Goal: Obtain resource: Obtain resource

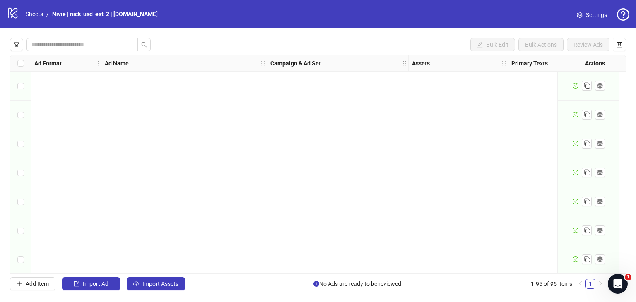
scroll to position [2553, 0]
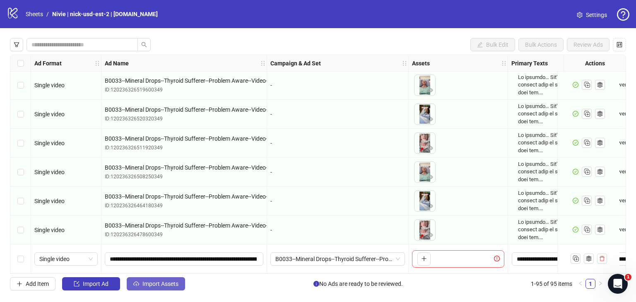
click at [176, 286] on span "Import Assets" at bounding box center [160, 284] width 36 height 7
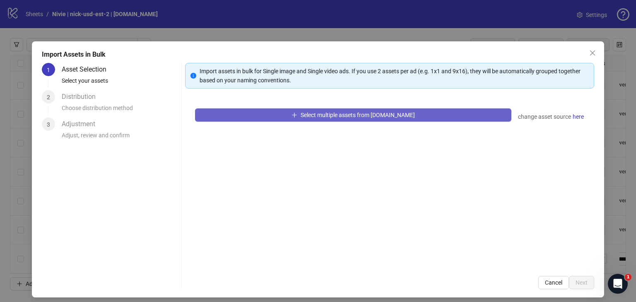
click at [363, 112] on span "Select multiple assets from [DOMAIN_NAME]" at bounding box center [357, 115] width 114 height 7
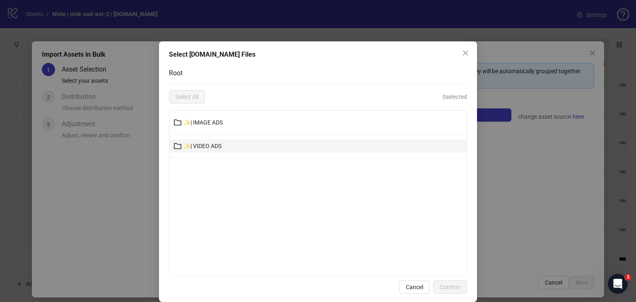
click at [295, 147] on button "✨| VIDEO ADS" at bounding box center [318, 145] width 296 height 13
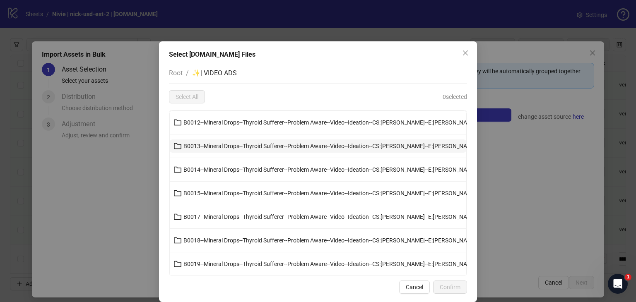
click at [295, 147] on span "B0013--Mineral Drops--Thyroid Sufferer--Problem Aware--Video--Ideation--CS:[PER…" at bounding box center [329, 146] width 293 height 7
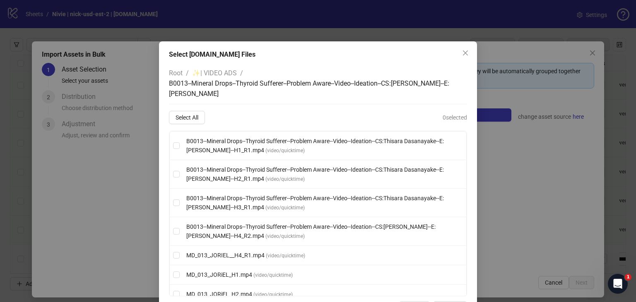
scroll to position [0, 0]
click at [220, 72] on span "✨| VIDEO ADS" at bounding box center [214, 73] width 45 height 8
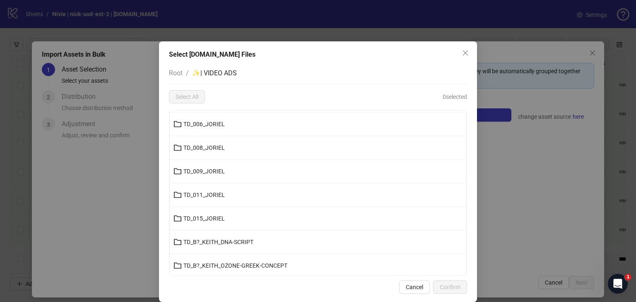
scroll to position [662, 0]
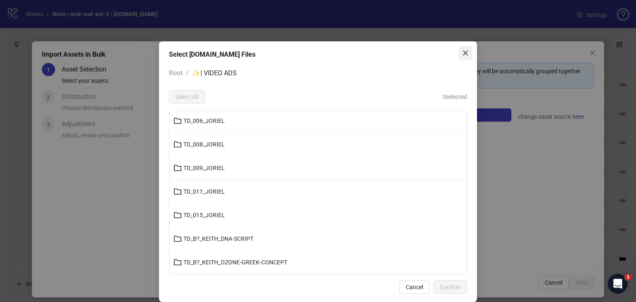
click at [463, 54] on icon "close" at bounding box center [465, 52] width 5 height 5
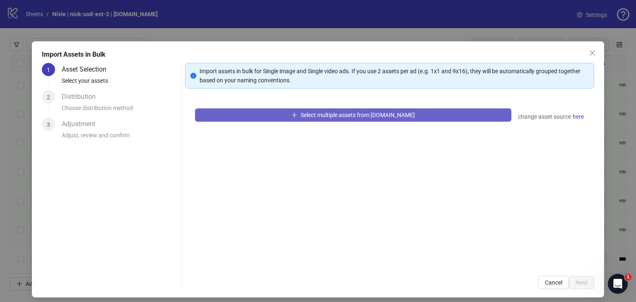
click at [325, 116] on span "Select multiple assets from [DOMAIN_NAME]" at bounding box center [357, 115] width 114 height 7
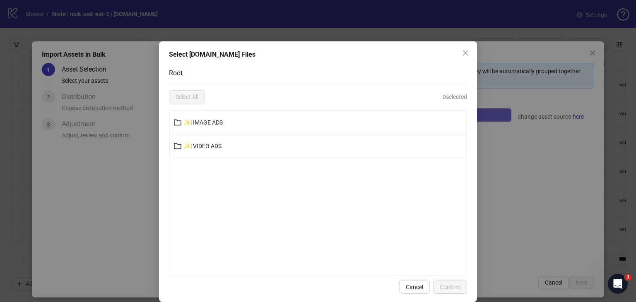
click at [325, 116] on button "✨| IMAGE ADS" at bounding box center [318, 122] width 296 height 13
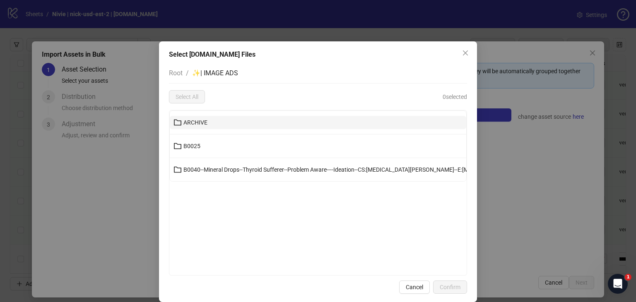
click at [307, 119] on button "ARCHIVE" at bounding box center [318, 122] width 296 height 13
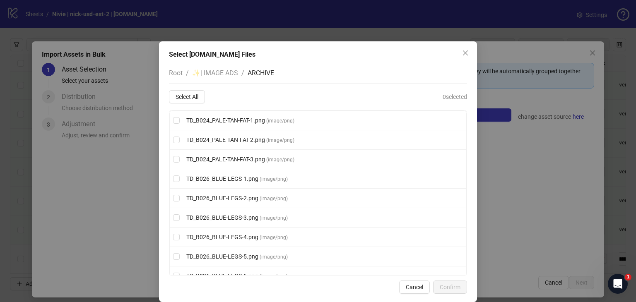
click at [215, 73] on span "✨| IMAGE ADS" at bounding box center [215, 73] width 46 height 8
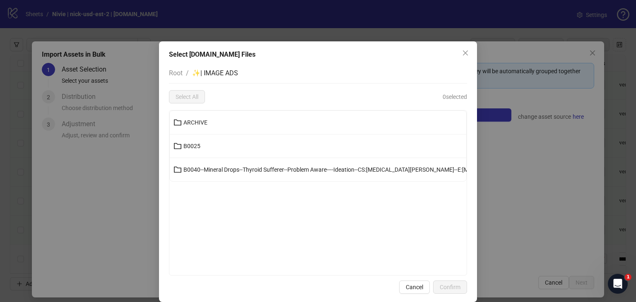
click at [180, 73] on span "Root" at bounding box center [176, 73] width 14 height 8
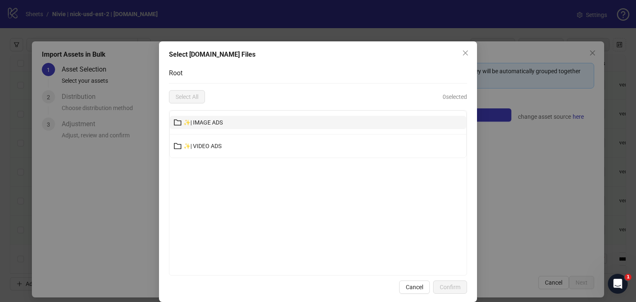
click at [201, 123] on span "✨| IMAGE ADS" at bounding box center [202, 122] width 39 height 7
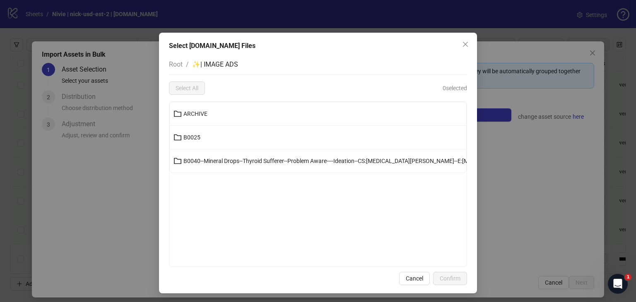
scroll to position [10, 0]
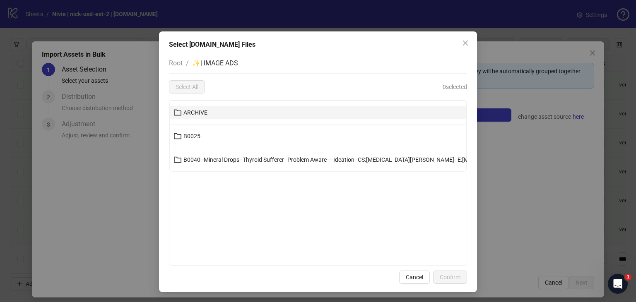
click at [209, 117] on button "ARCHIVE" at bounding box center [318, 112] width 296 height 13
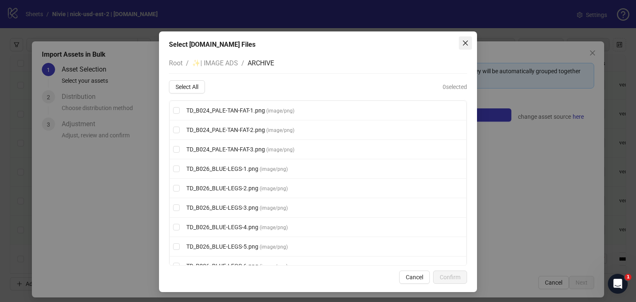
click at [462, 43] on icon "close" at bounding box center [465, 43] width 7 height 7
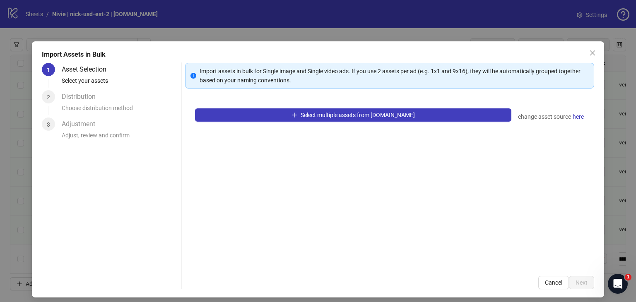
click at [589, 50] on icon "close" at bounding box center [592, 53] width 7 height 7
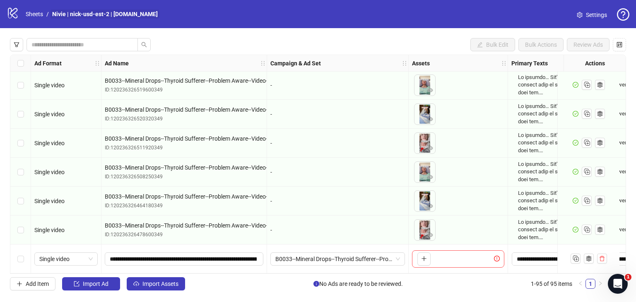
click at [98, 12] on link "Nivie | nick-usd-est-2 | [DOMAIN_NAME]" at bounding box center [104, 14] width 109 height 9
click at [37, 14] on link "Sheets" at bounding box center [34, 14] width 21 height 9
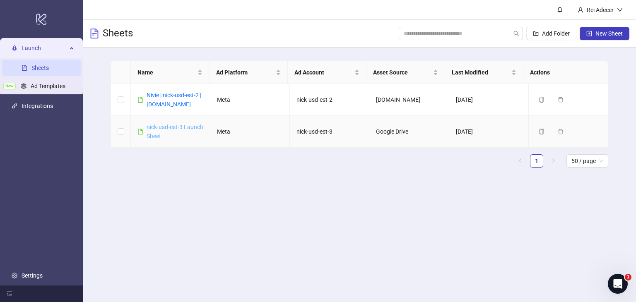
click at [175, 130] on link "nick-usd-est-3 Launch Sheet" at bounding box center [175, 132] width 57 height 16
